Goal: Book appointment/travel/reservation

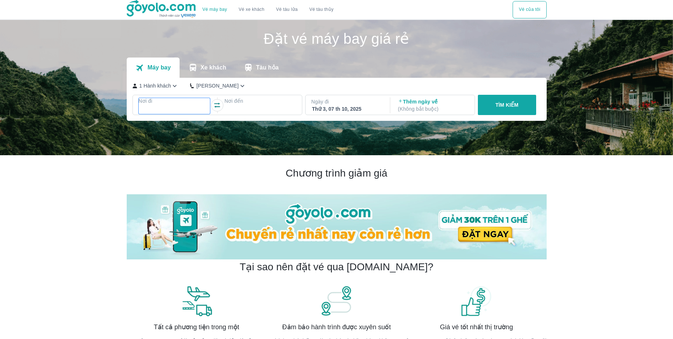
click at [168, 106] on div at bounding box center [175, 110] width 72 height 10
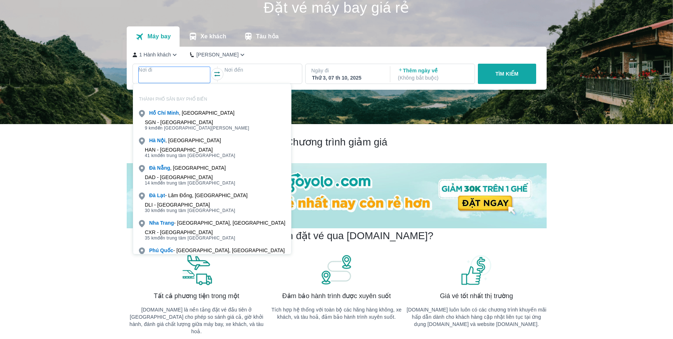
scroll to position [42, 0]
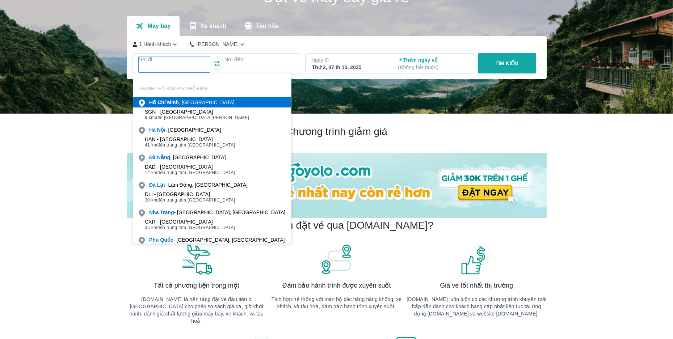
click at [178, 103] on b "Minh" at bounding box center [173, 103] width 12 height 6
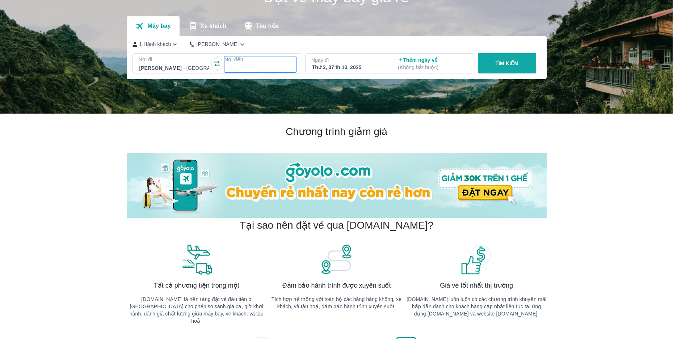
click at [239, 65] on div at bounding box center [260, 68] width 70 height 9
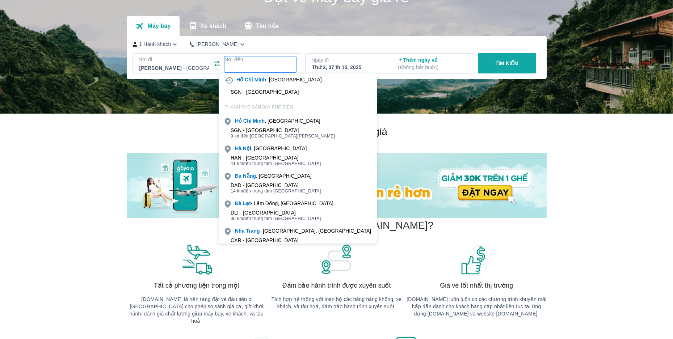
scroll to position [0, 0]
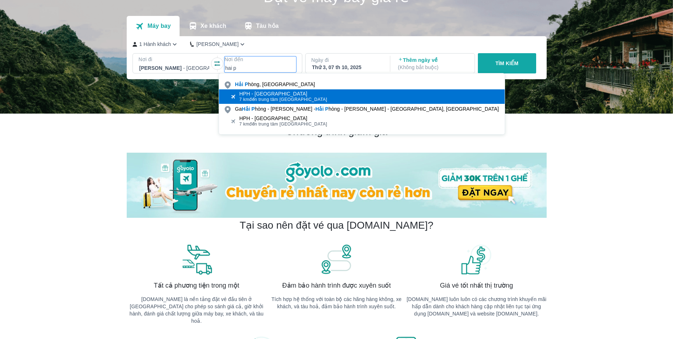
type input "hai p"
click at [283, 100] on span "7 km đến trung tâm [GEOGRAPHIC_DATA]" at bounding box center [283, 100] width 88 height 6
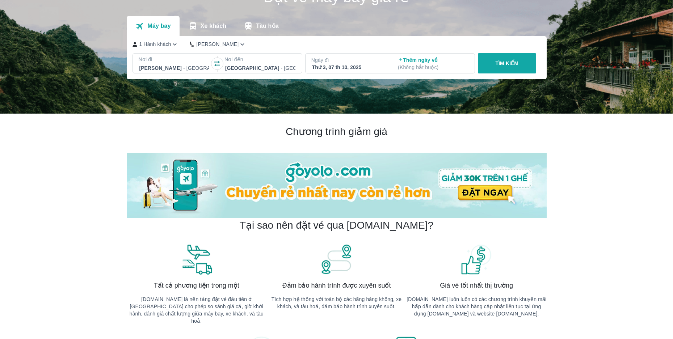
click at [334, 66] on div "Thứ 3, 07 th 10, 2025" at bounding box center [347, 67] width 70 height 7
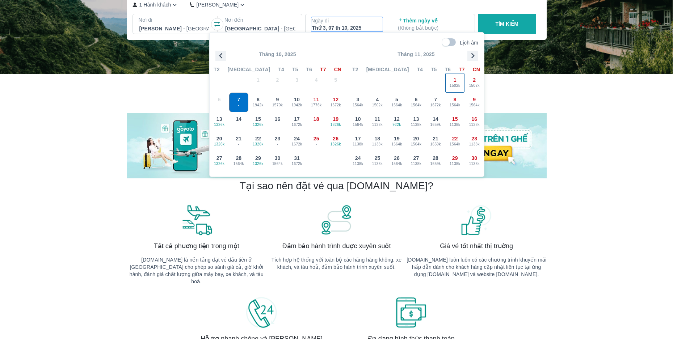
scroll to position [78, 0]
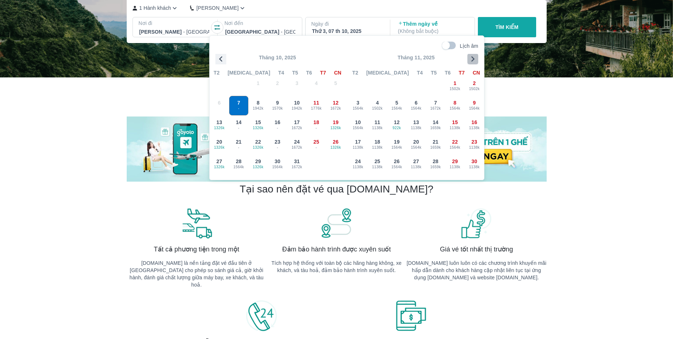
click at [471, 61] on icon "button" at bounding box center [473, 59] width 11 height 11
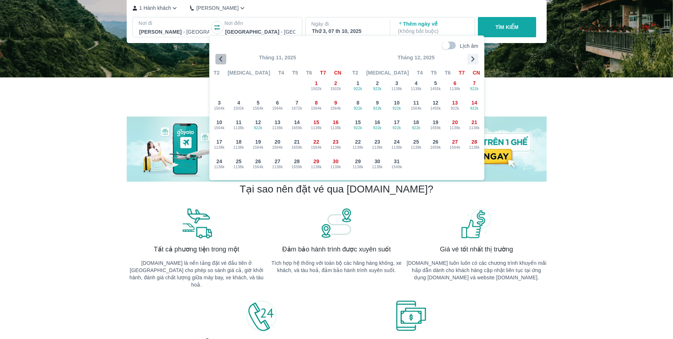
click at [220, 60] on icon "button" at bounding box center [221, 59] width 11 height 11
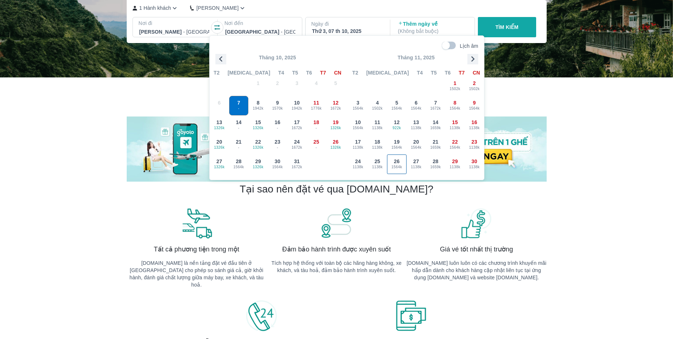
click at [402, 163] on div "26 1564k" at bounding box center [397, 164] width 19 height 19
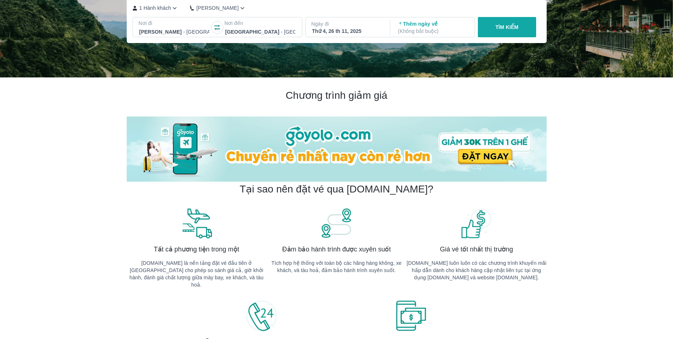
click at [350, 30] on div "Thứ 4, 26 th 11, 2025" at bounding box center [347, 31] width 70 height 7
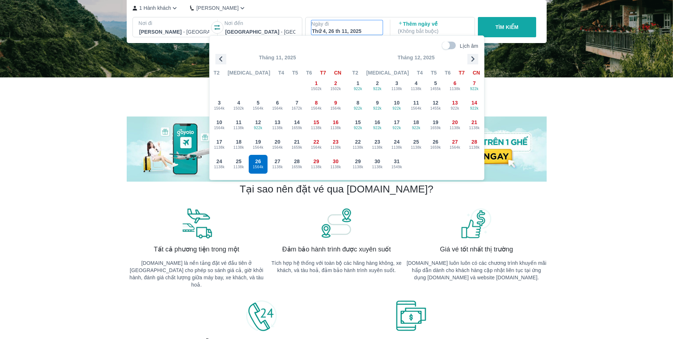
scroll to position [42, 0]
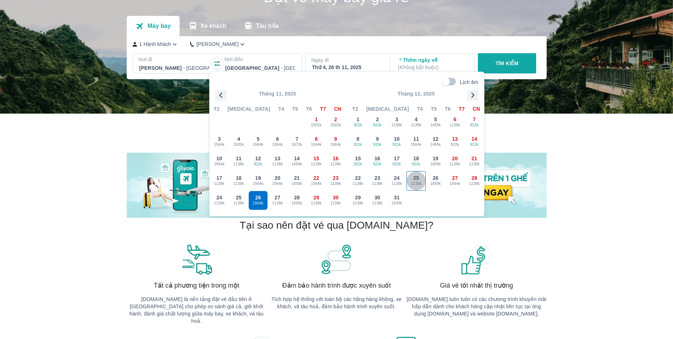
click at [415, 178] on span "25" at bounding box center [417, 178] width 6 height 7
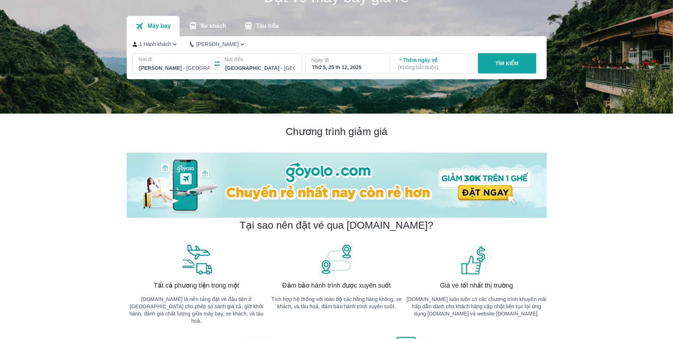
click at [355, 62] on p "Ngày đi" at bounding box center [347, 60] width 72 height 7
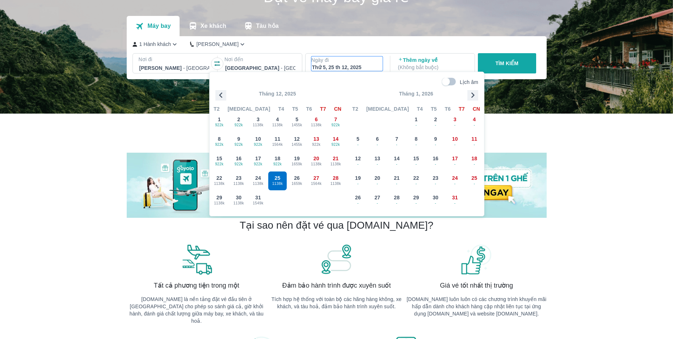
click at [225, 98] on icon "button" at bounding box center [221, 95] width 11 height 11
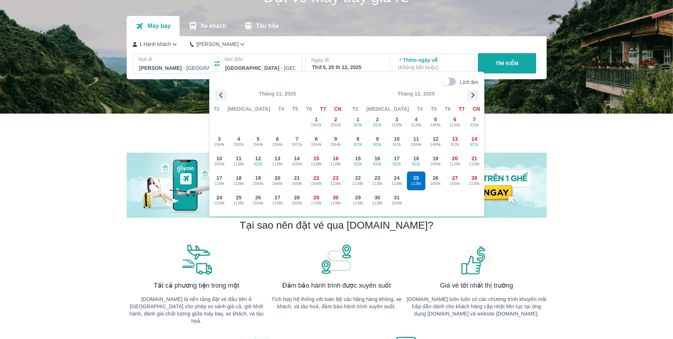
click at [223, 97] on icon "button" at bounding box center [221, 95] width 11 height 11
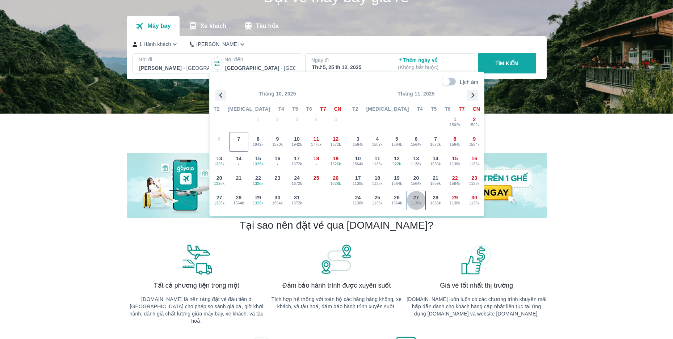
click at [414, 199] on span "27" at bounding box center [417, 197] width 6 height 7
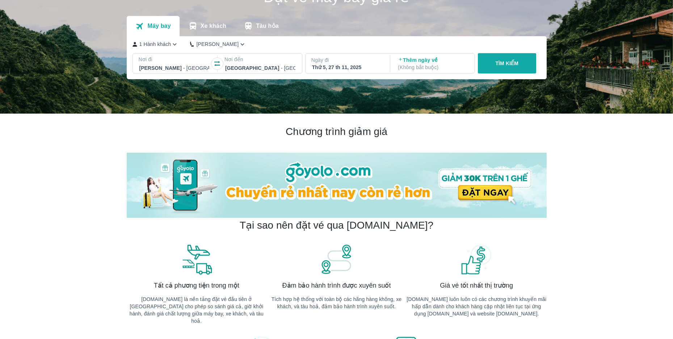
click at [418, 66] on p "( Không bắt buộc )" at bounding box center [433, 67] width 70 height 7
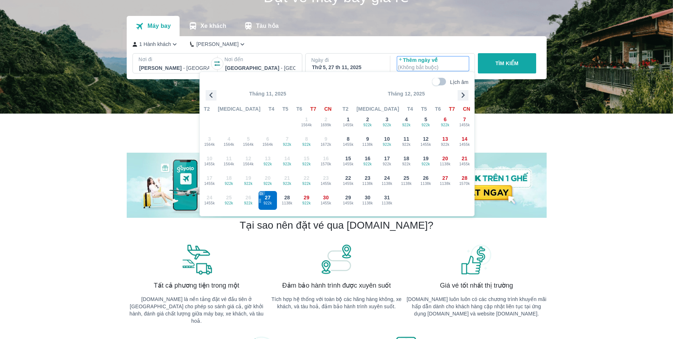
click at [215, 95] on icon "button" at bounding box center [211, 95] width 11 height 11
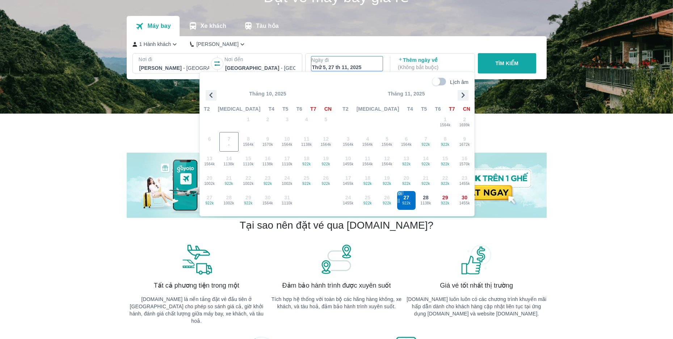
click at [340, 65] on div "Thứ 5, 27 th 11, 2025" at bounding box center [347, 67] width 70 height 7
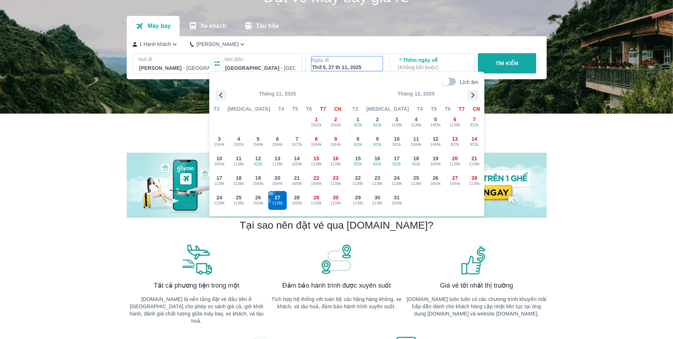
click at [420, 62] on p "Thêm ngày về ( Không bắt buộc )" at bounding box center [433, 64] width 70 height 14
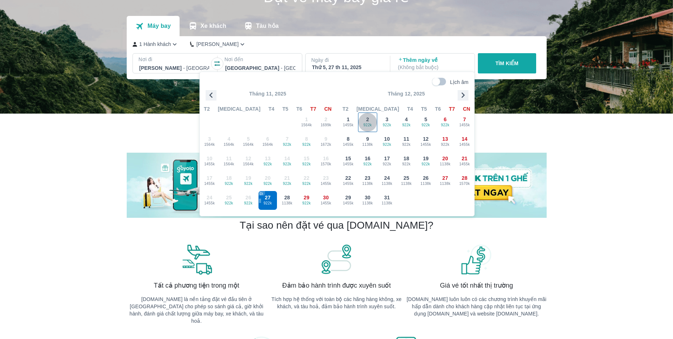
click at [370, 121] on div "2 922k" at bounding box center [368, 122] width 19 height 19
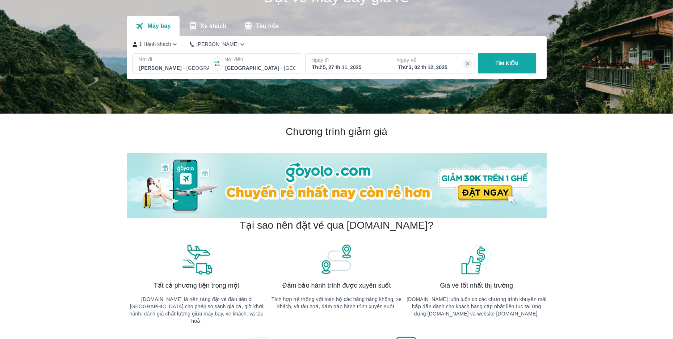
click at [510, 60] on button "TÌM KIẾM" at bounding box center [507, 63] width 58 height 20
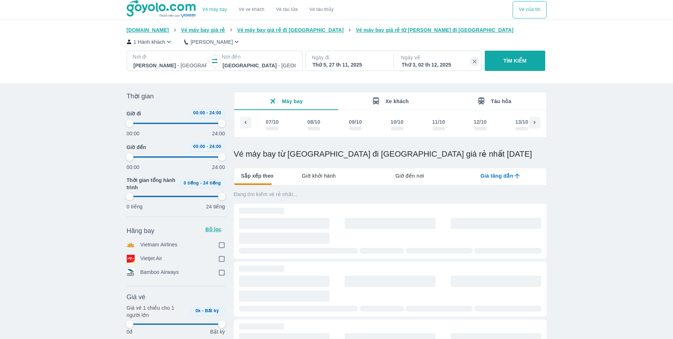
scroll to position [0, 2044]
type input "97.9166666666667"
checkbox input "true"
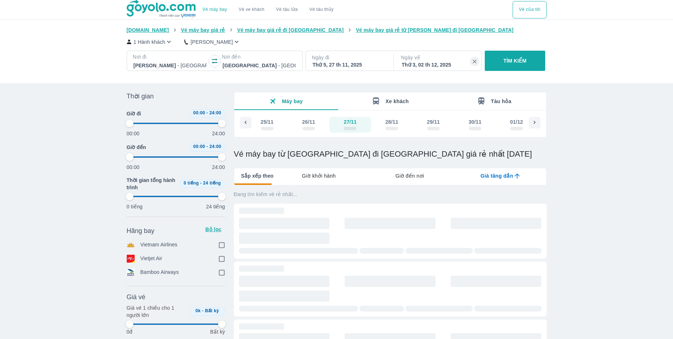
checkbox input "true"
type input "97.9166666666667"
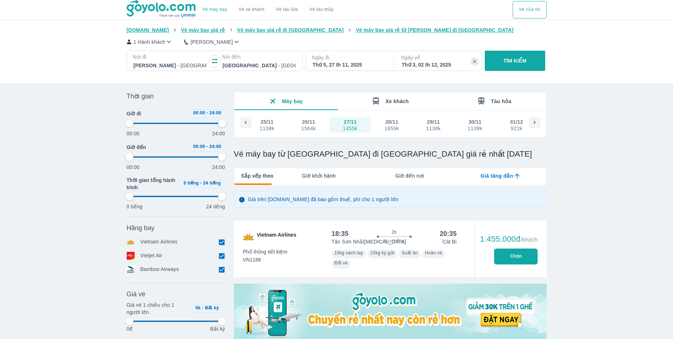
type input "97.9166666666667"
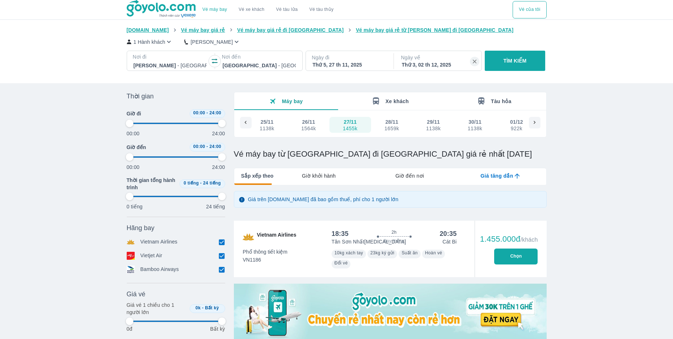
type input "97.9166666666667"
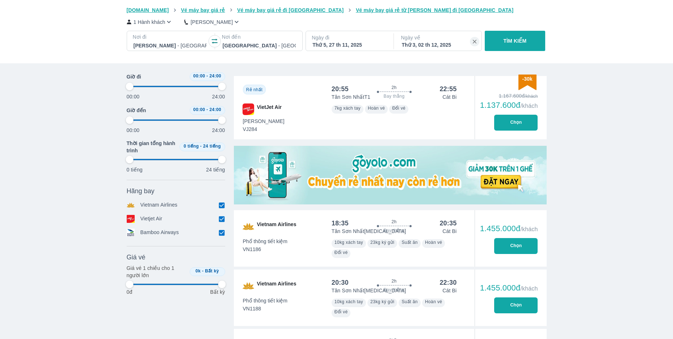
type input "97.9166666666667"
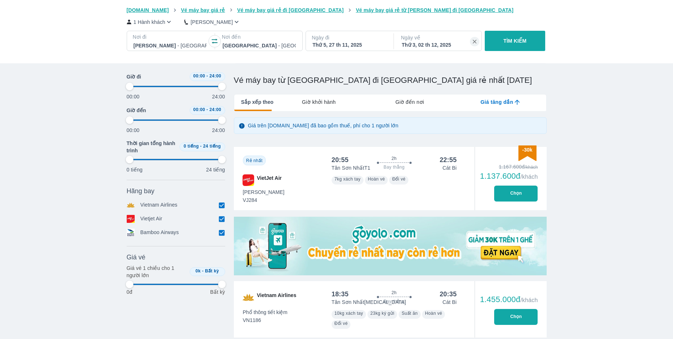
scroll to position [0, 0]
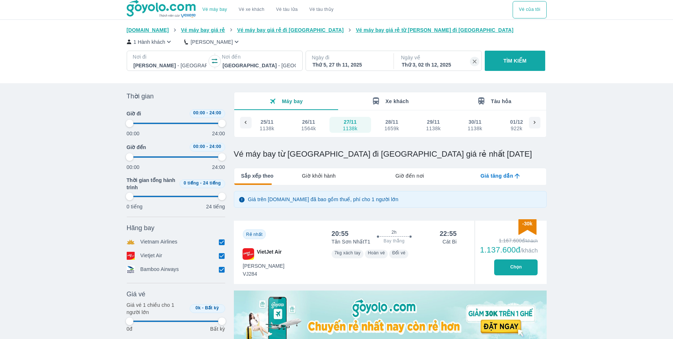
type input "97.9166666666667"
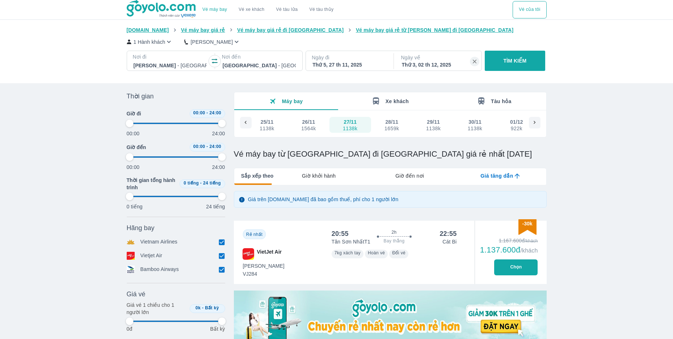
type input "97.9166666666667"
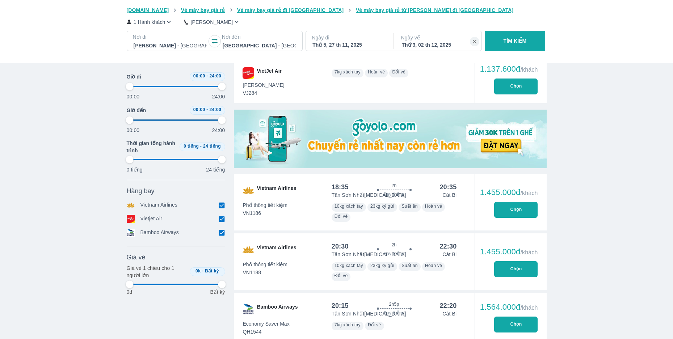
type input "97.9166666666667"
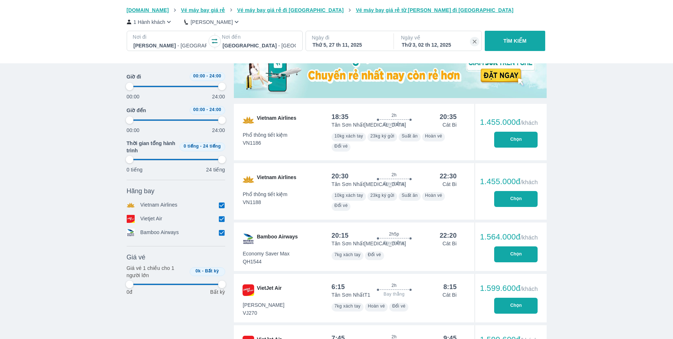
type input "97.9166666666667"
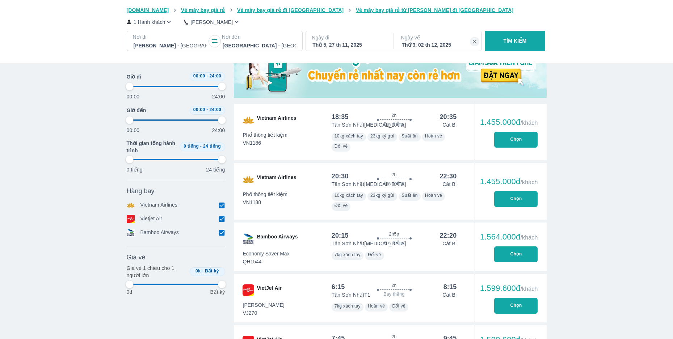
type input "97.9166666666667"
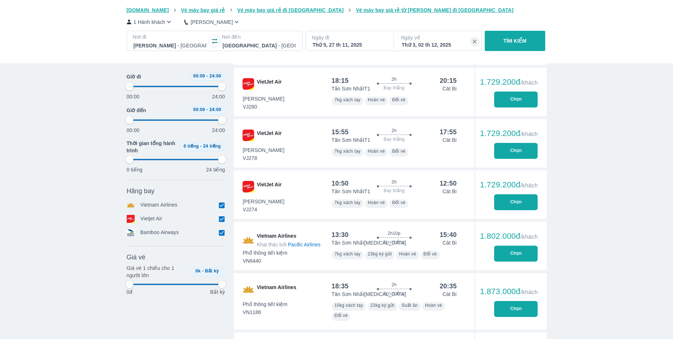
type input "97.9166666666667"
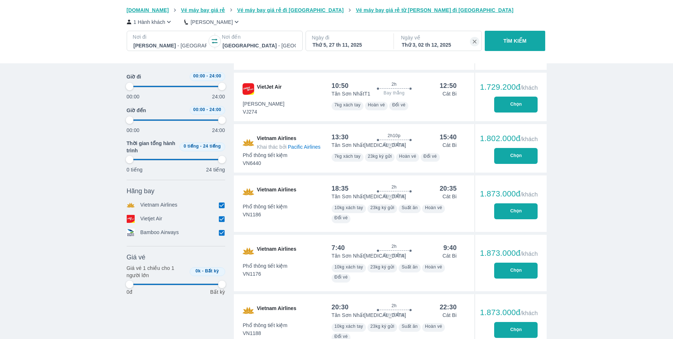
type input "97.9166666666667"
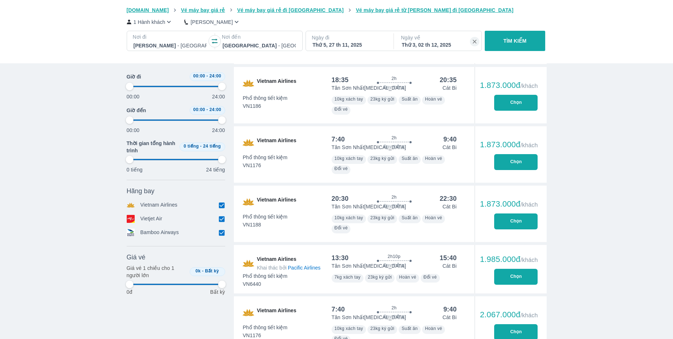
type input "97.9166666666667"
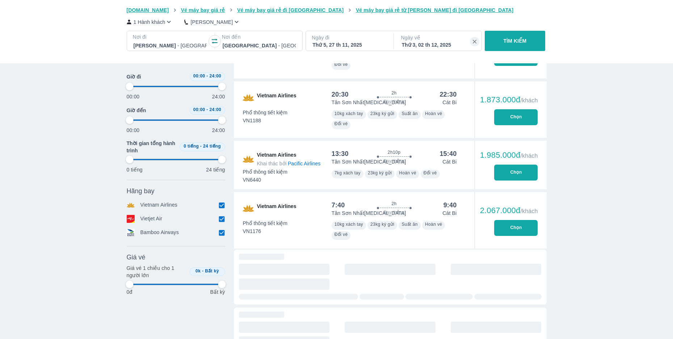
type input "97.9166666666667"
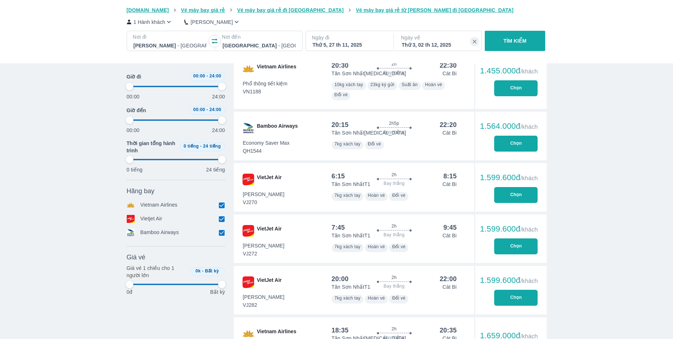
type input "97.9166666666667"
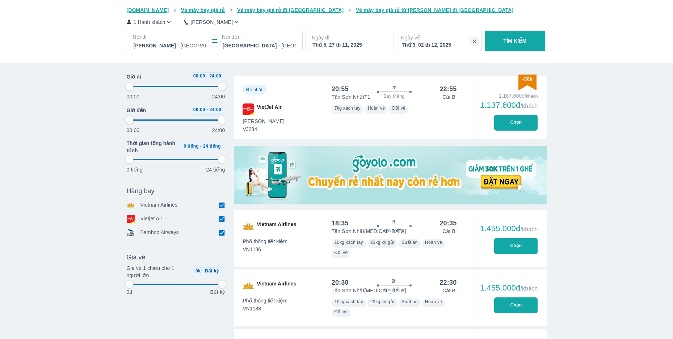
type input "97.9166666666667"
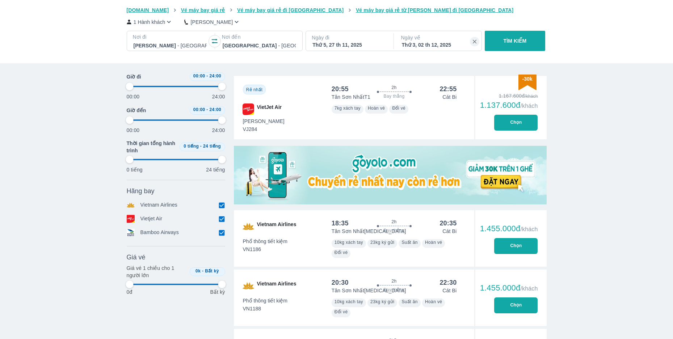
type input "97.9166666666667"
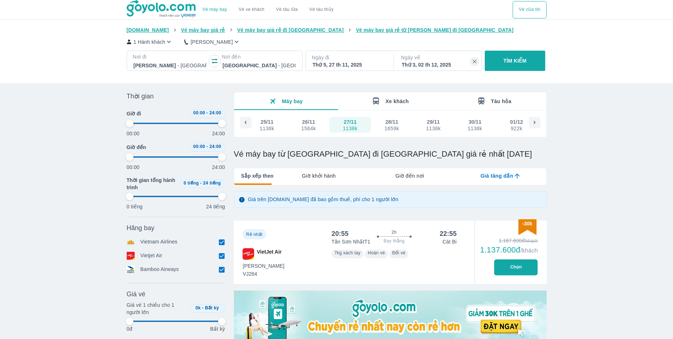
type input "97.9166666666667"
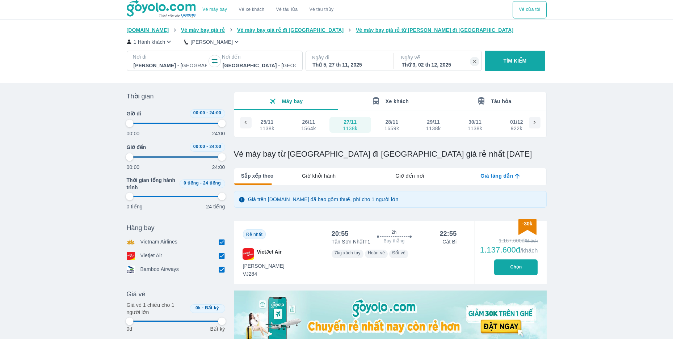
type input "97.9166666666667"
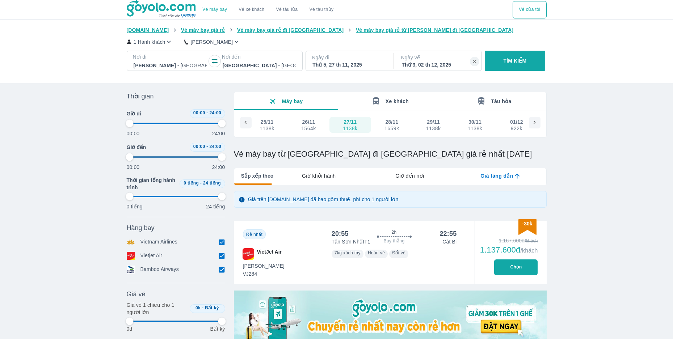
type input "97.9166666666667"
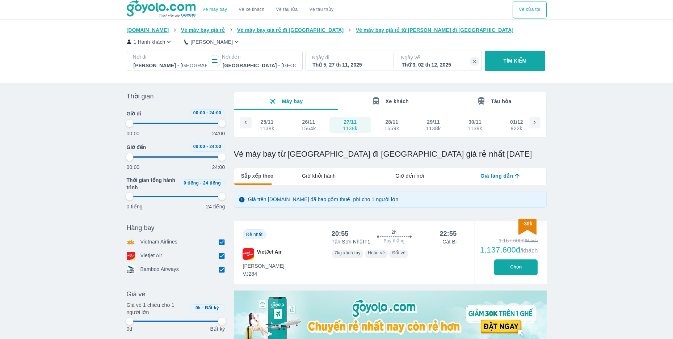
type input "97.9166666666667"
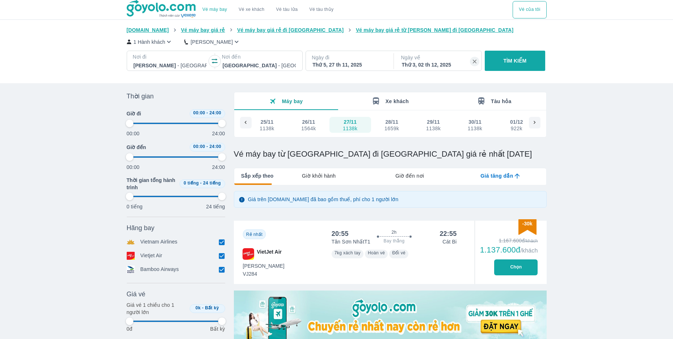
type input "97.9166666666667"
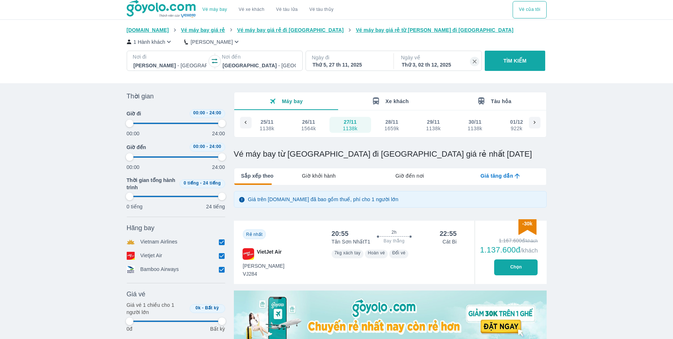
type input "97.9166666666667"
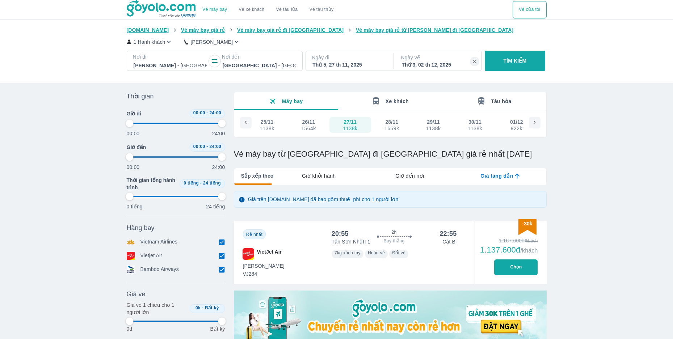
type input "97.9166666666667"
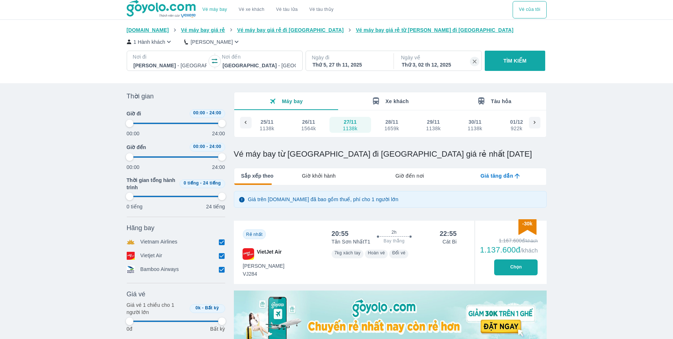
type input "97.9166666666667"
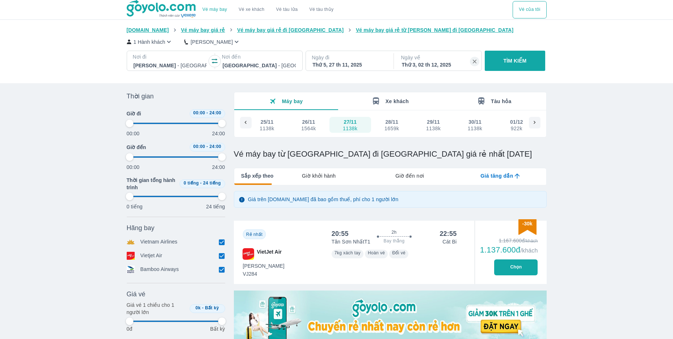
type input "97.9166666666667"
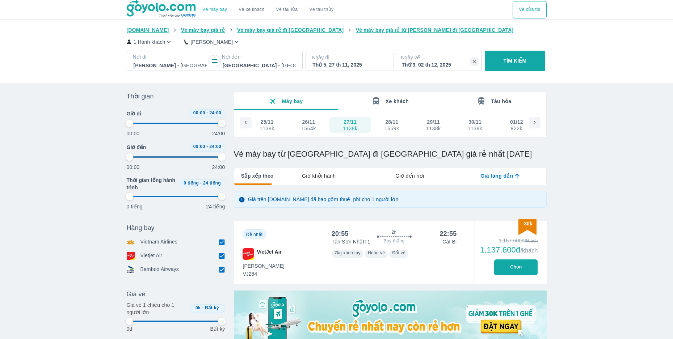
type input "97.9166666666667"
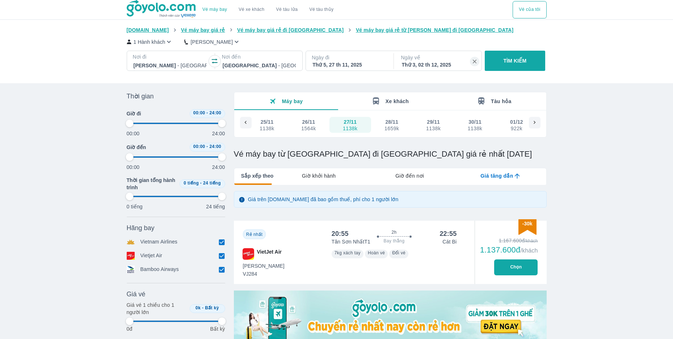
type input "97.9166666666667"
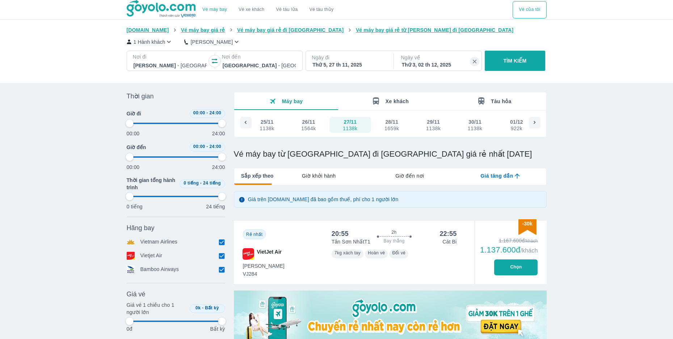
type input "97.9166666666667"
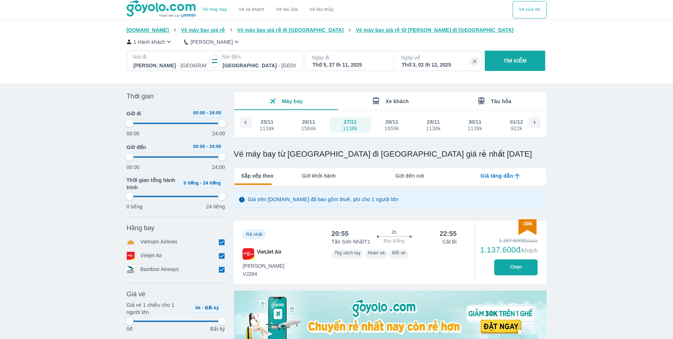
type input "97.9166666666667"
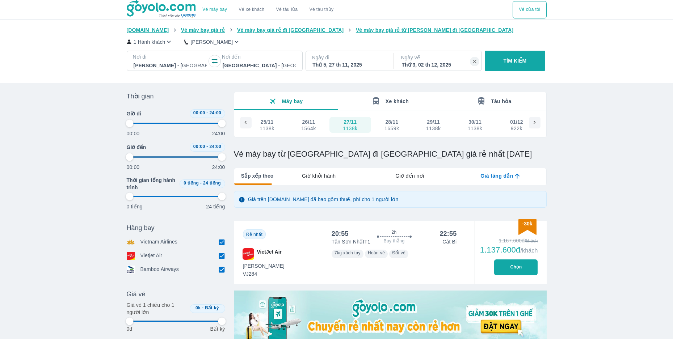
type input "97.9166666666667"
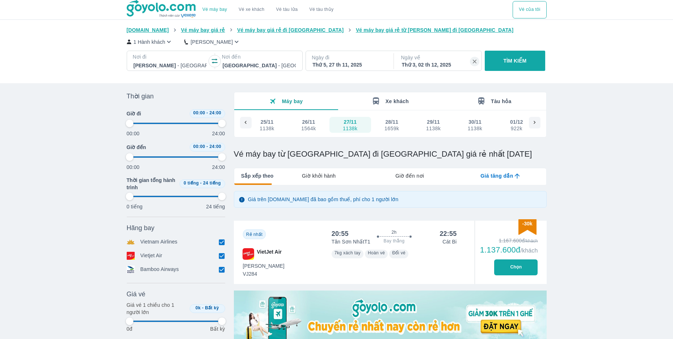
type input "97.9166666666667"
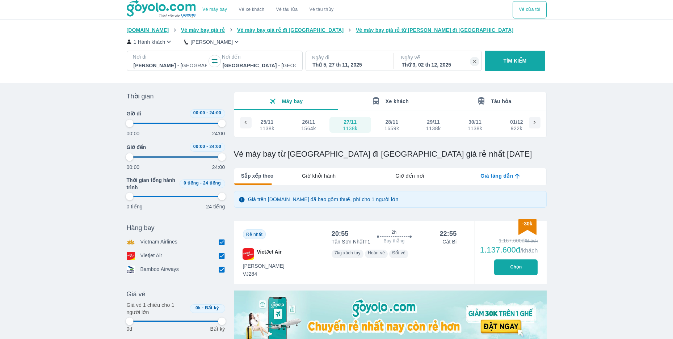
type input "97.9166666666667"
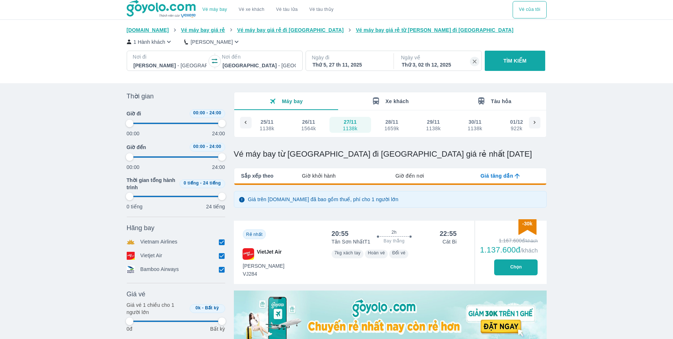
type input "97.9166666666667"
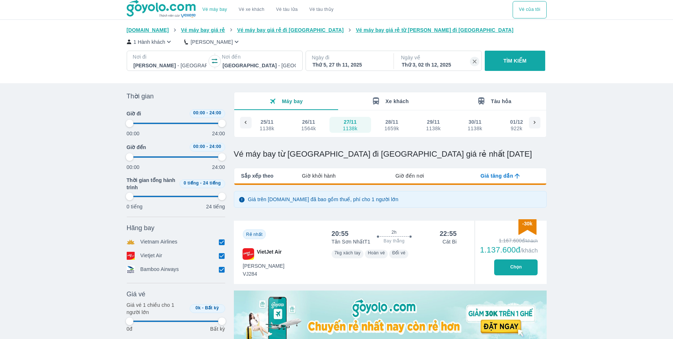
type input "97.9166666666667"
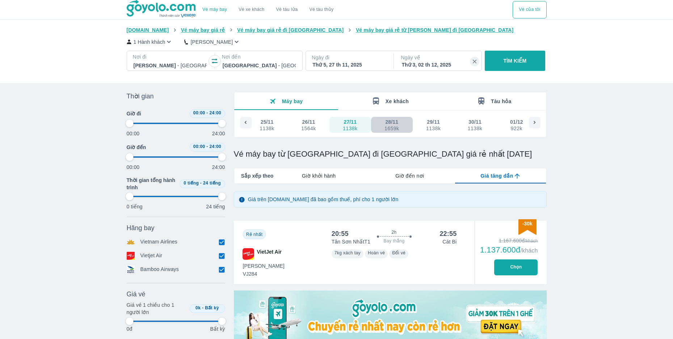
click at [397, 128] on div "1659k" at bounding box center [392, 129] width 14 height 6
type input "97.9166666666667"
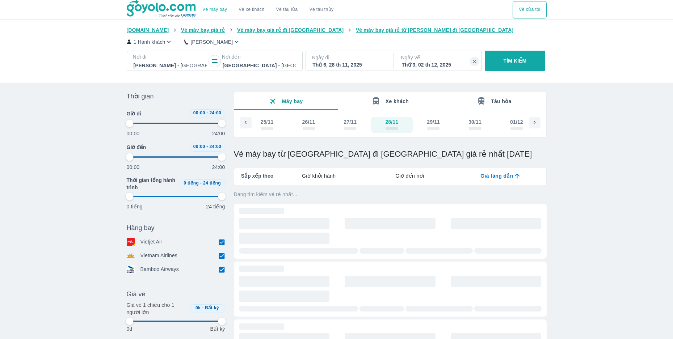
type input "97.9166666666667"
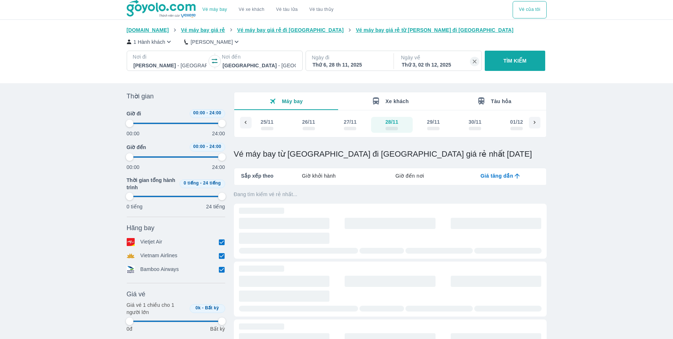
type input "97.9166666666667"
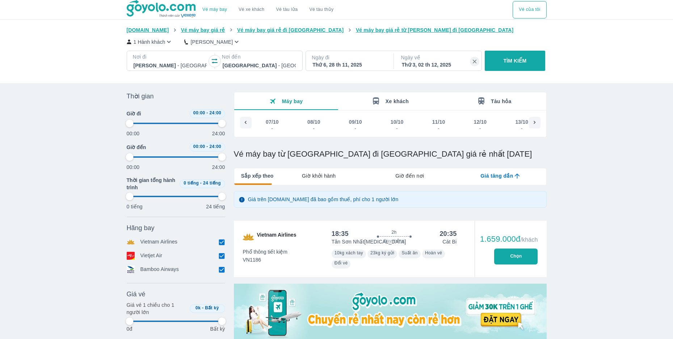
scroll to position [0, 2090]
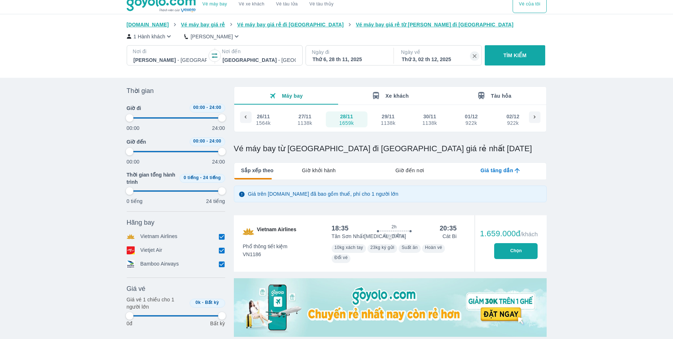
type input "97.9166666666667"
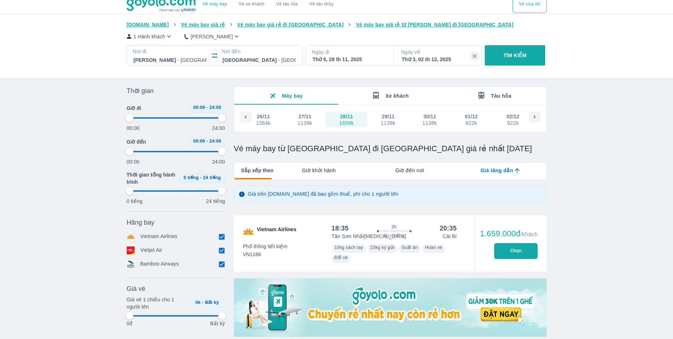
type input "97.9166666666667"
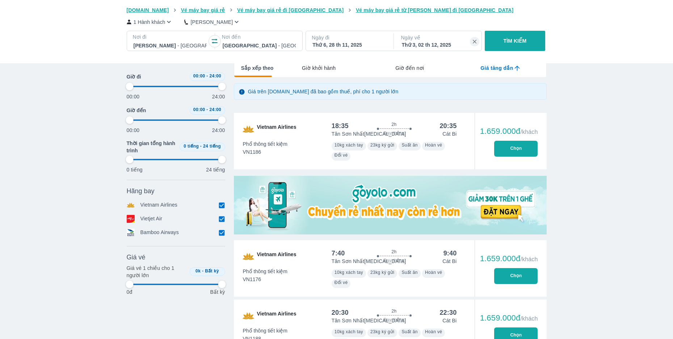
type input "97.9166666666667"
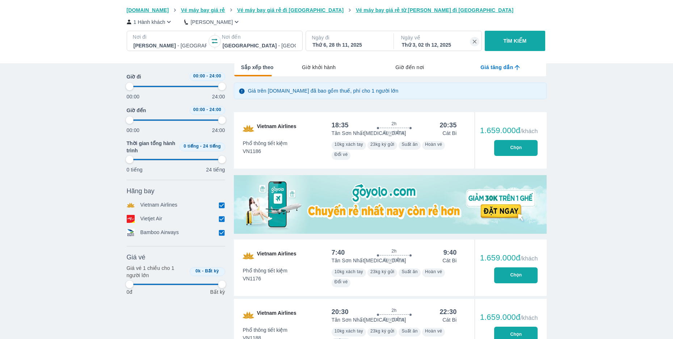
type input "97.9166666666667"
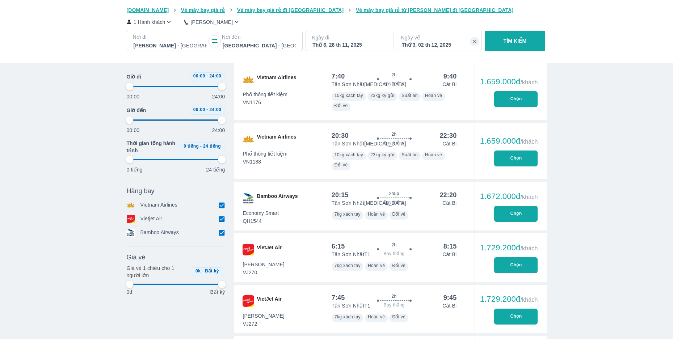
type input "97.9166666666667"
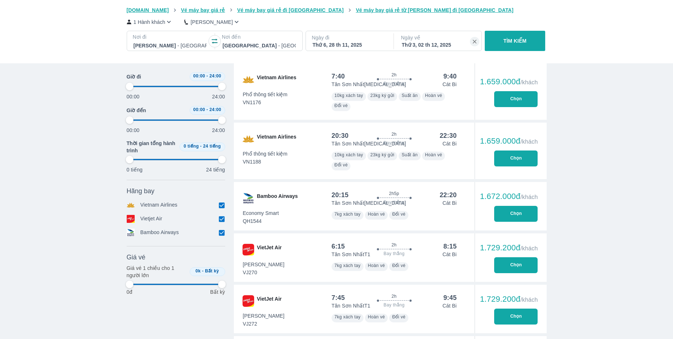
type input "97.9166666666667"
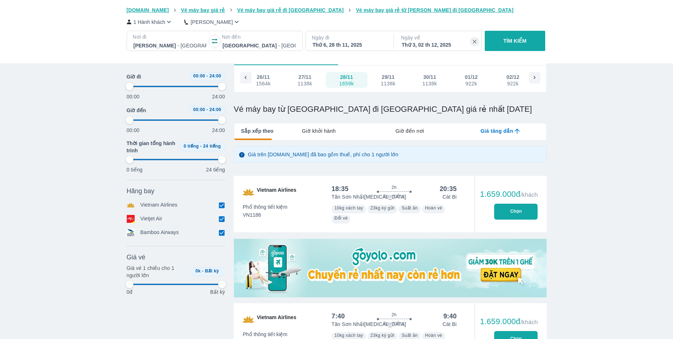
scroll to position [0, 0]
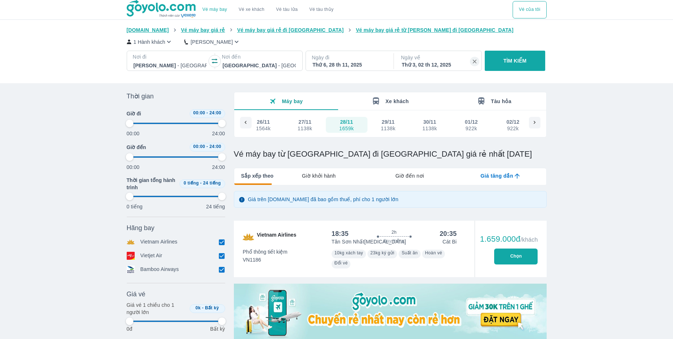
type input "97.9166666666667"
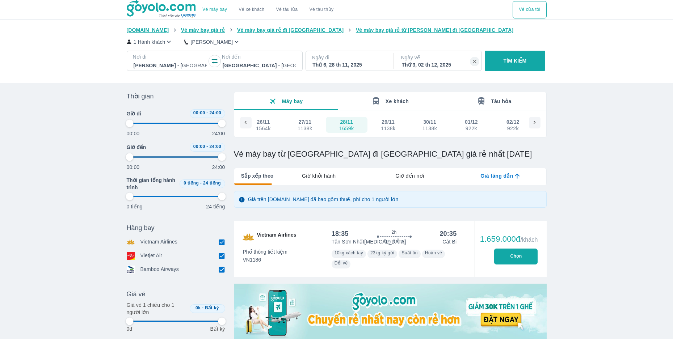
type input "97.9166666666667"
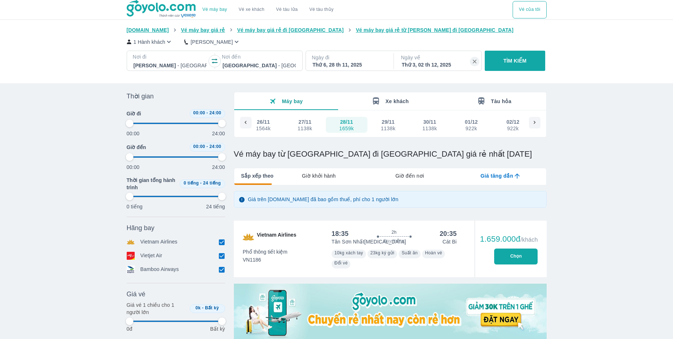
type input "97.9166666666667"
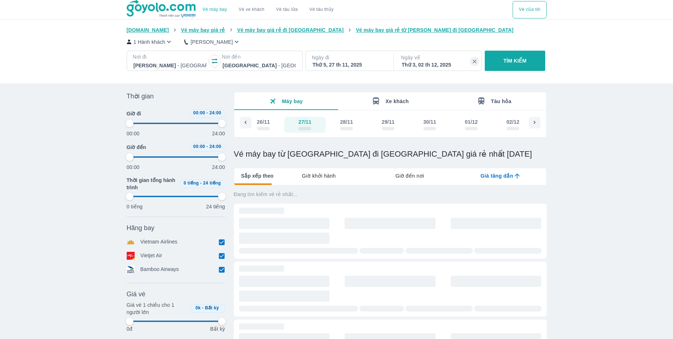
type input "97.9166666666667"
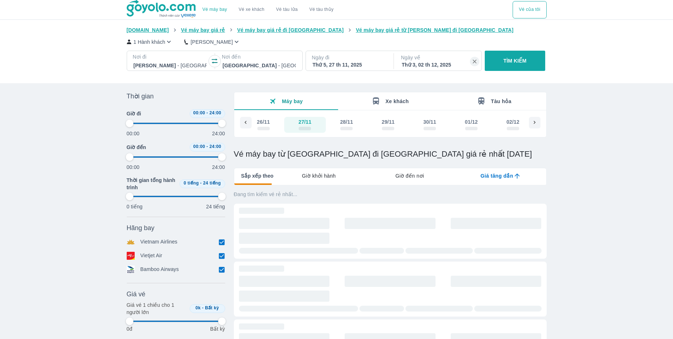
type input "97.9166666666667"
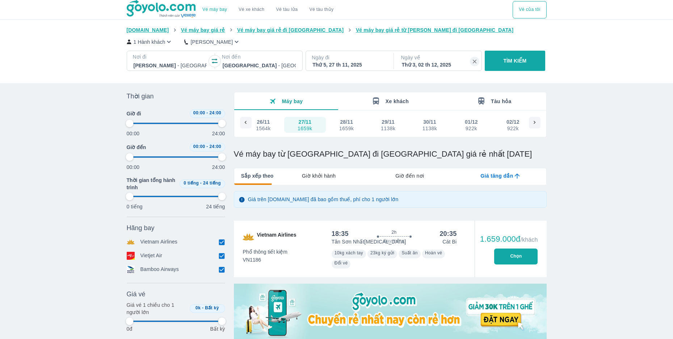
type input "97.9166666666667"
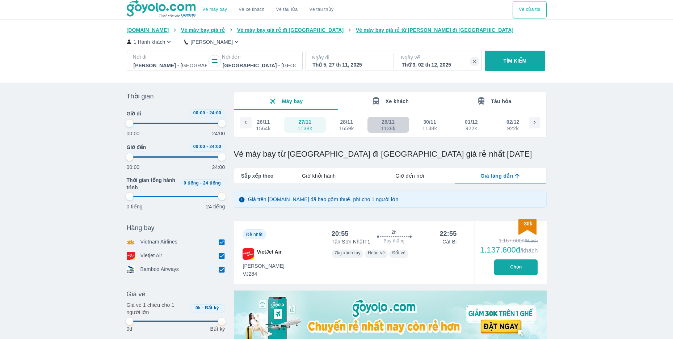
click at [391, 124] on div "29/11" at bounding box center [388, 121] width 13 height 7
drag, startPoint x: 367, startPoint y: 128, endPoint x: 346, endPoint y: 122, distance: 22.3
click at [346, 122] on div "28/11" at bounding box center [346, 121] width 13 height 7
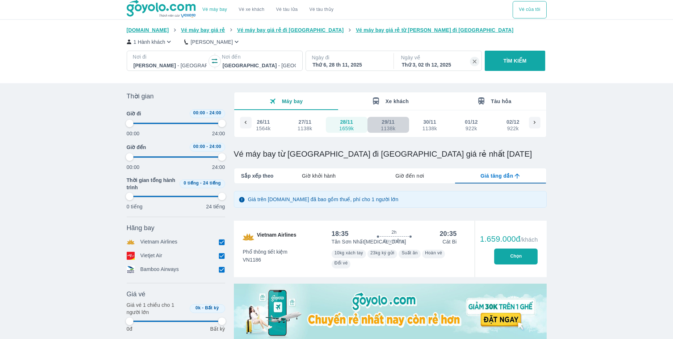
click at [386, 129] on div "1138k" at bounding box center [388, 129] width 14 height 6
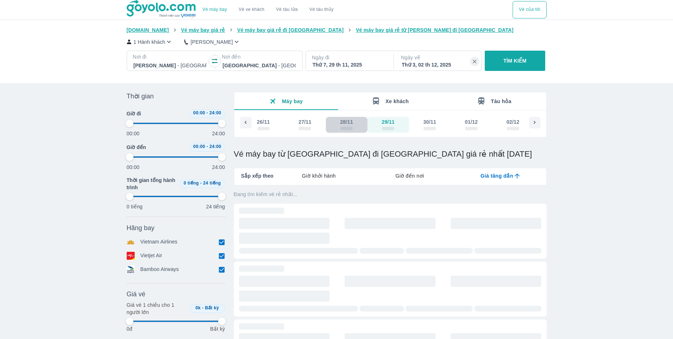
click at [344, 127] on span "scrollable day and price" at bounding box center [346, 129] width 12 height 4
